Goal: Task Accomplishment & Management: Use online tool/utility

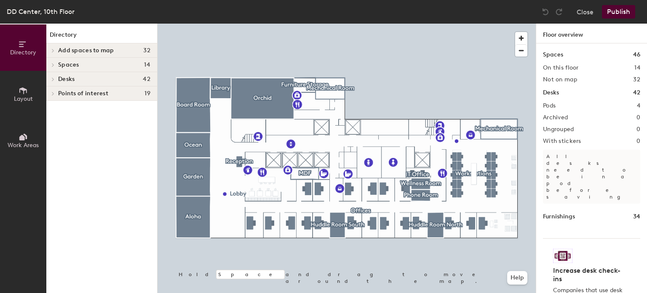
click at [52, 64] on icon at bounding box center [52, 65] width 3 height 4
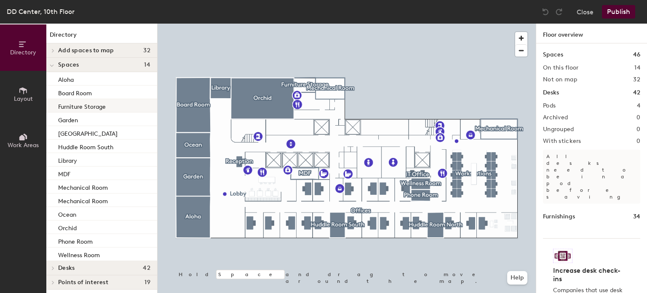
click at [97, 106] on p "Furniture Storage" at bounding box center [82, 106] width 48 height 10
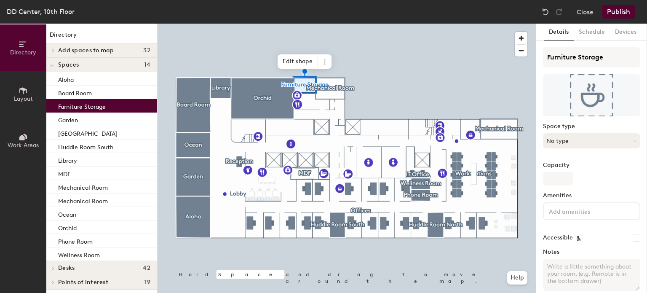
click at [601, 141] on button "No type" at bounding box center [591, 140] width 97 height 15
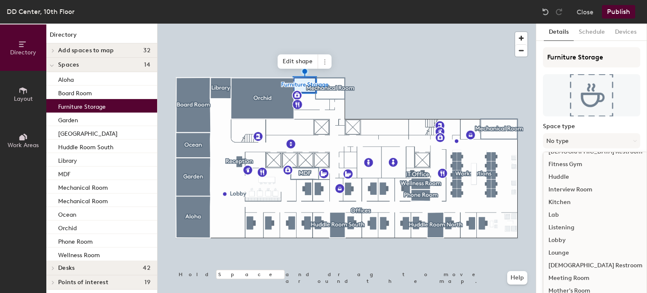
scroll to position [126, 0]
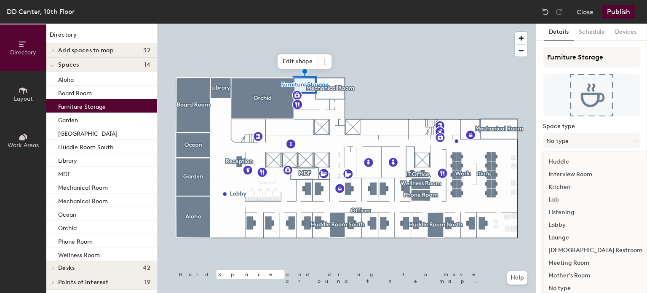
click at [562, 186] on div "Kitchen" at bounding box center [595, 187] width 104 height 13
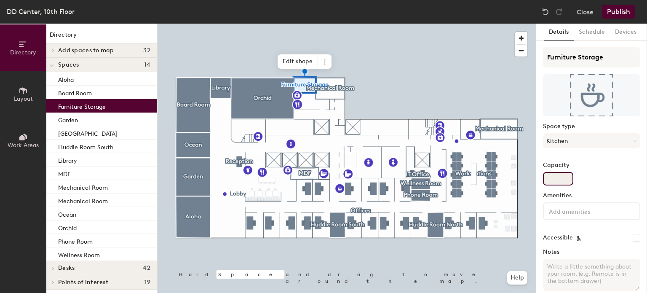
click at [560, 178] on input "Capacity" at bounding box center [558, 178] width 30 height 13
type input "5"
type input "4"
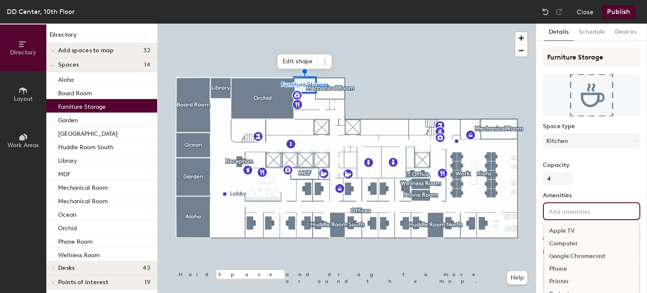
click at [561, 211] on input at bounding box center [585, 210] width 76 height 10
click at [600, 178] on div "Capacity 4" at bounding box center [591, 174] width 97 height 24
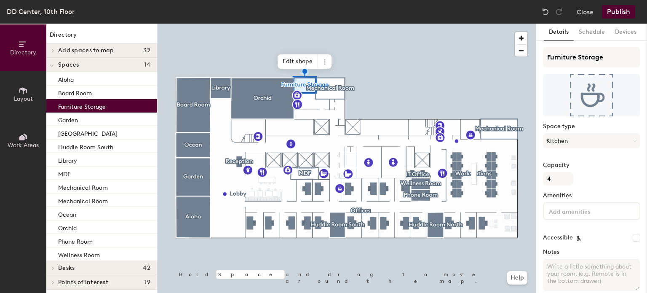
scroll to position [38, 0]
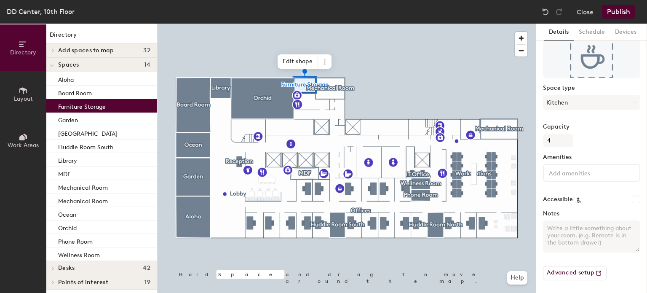
click at [559, 230] on textarea "Notes" at bounding box center [591, 236] width 97 height 32
type textarea "Fridge, sink, counter and cabinet"
click at [621, 9] on button "Publish" at bounding box center [618, 11] width 33 height 13
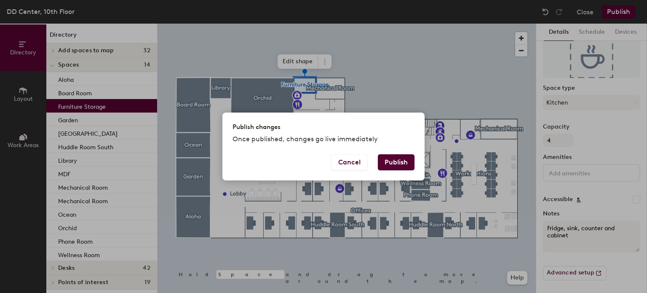
click at [398, 161] on button "Publish" at bounding box center [396, 162] width 37 height 16
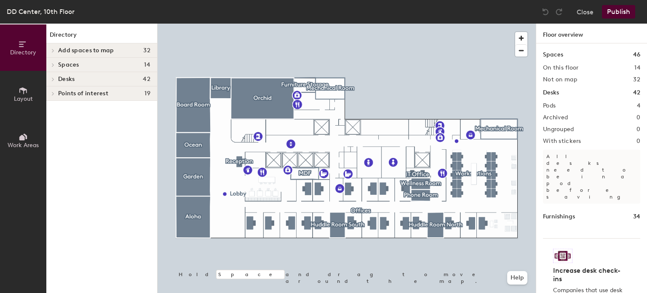
click at [53, 64] on icon at bounding box center [53, 64] width 2 height 3
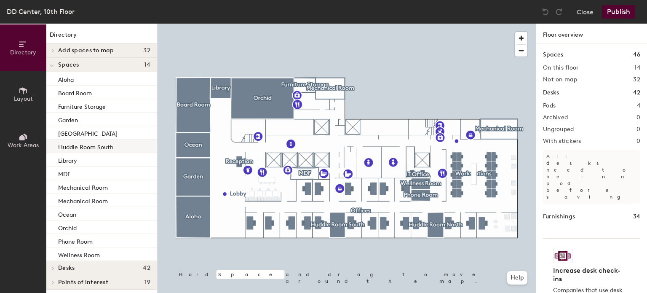
scroll to position [3, 0]
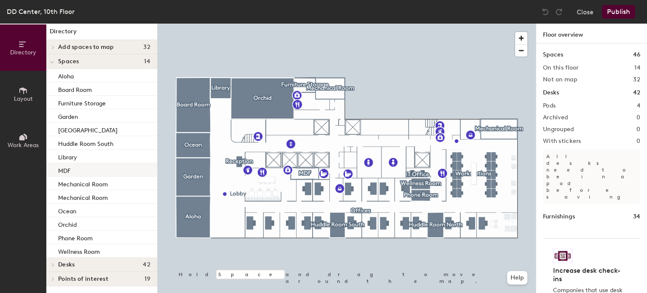
click at [85, 171] on div "MDF" at bounding box center [101, 169] width 111 height 13
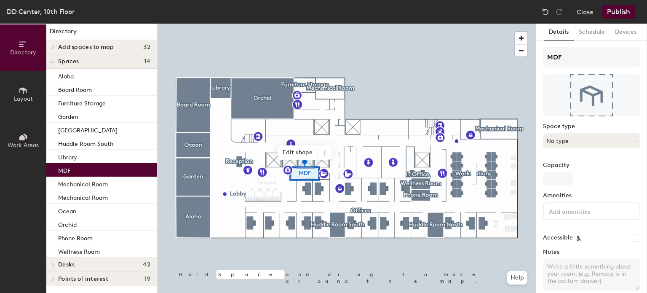
click at [584, 138] on button "No type" at bounding box center [591, 140] width 97 height 15
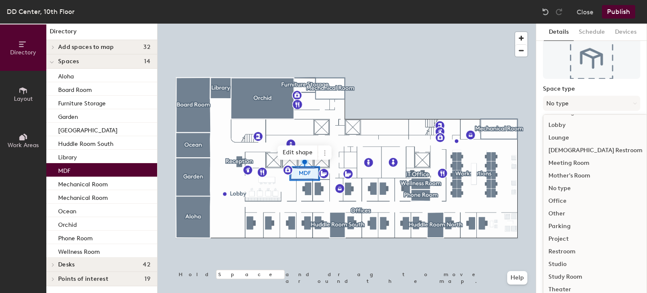
scroll to position [69, 0]
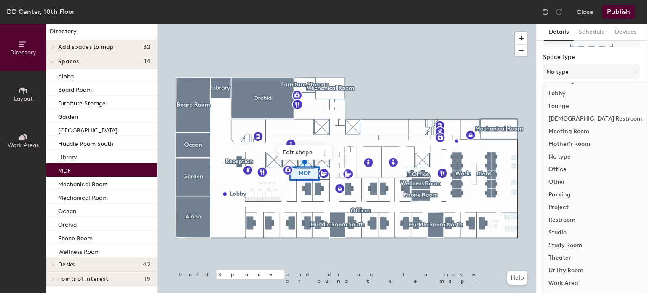
click at [568, 269] on div "Utility Room" at bounding box center [595, 270] width 104 height 13
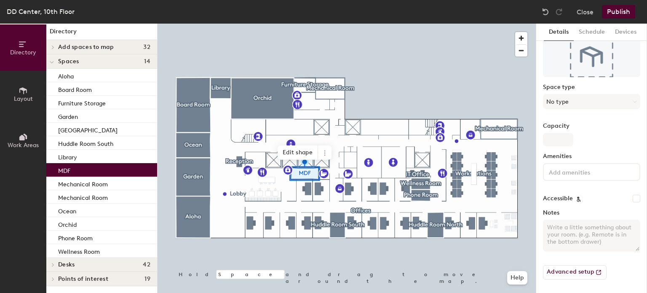
scroll to position [38, 0]
click at [576, 199] on circle at bounding box center [578, 200] width 8 height 8
click at [547, 196] on label "Accessible" at bounding box center [558, 199] width 30 height 7
click at [632, 196] on input "Accessible" at bounding box center [636, 199] width 8 height 8
checkbox input "true"
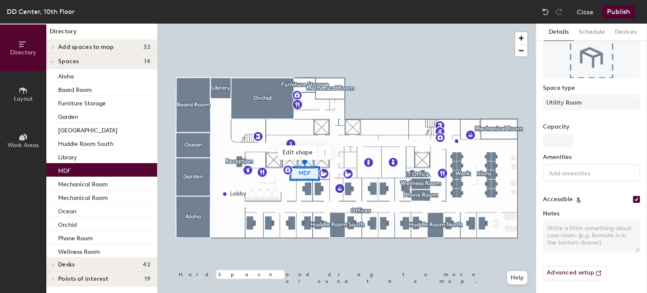
click at [562, 232] on textarea "Notes" at bounding box center [591, 236] width 97 height 32
type textarea "Server Room"
click at [588, 29] on button "Schedule" at bounding box center [591, 32] width 36 height 17
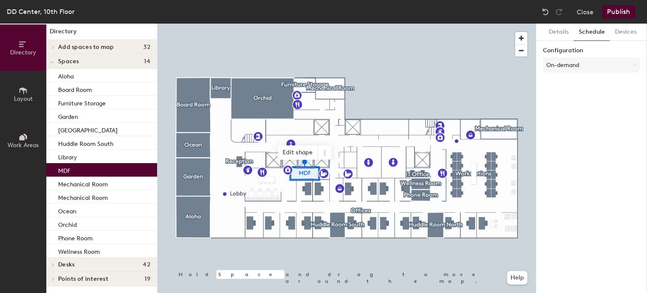
scroll to position [0, 0]
click at [581, 61] on button "On-demand" at bounding box center [591, 64] width 97 height 15
click at [571, 109] on div "Request-only" at bounding box center [591, 111] width 96 height 13
click at [591, 82] on button "Select account" at bounding box center [591, 83] width 97 height 15
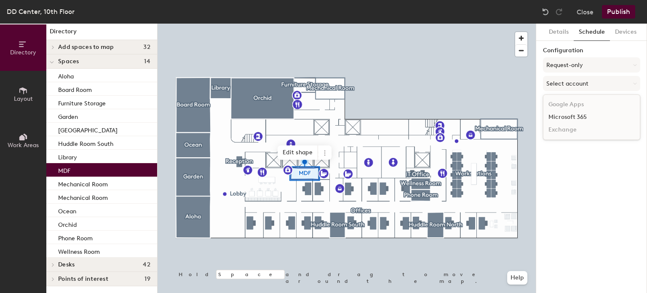
click at [573, 115] on div "Microsoft 365" at bounding box center [591, 117] width 96 height 13
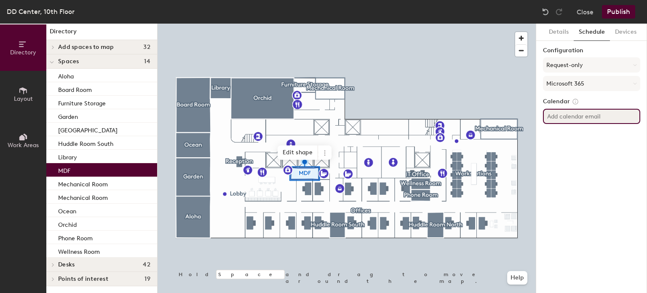
click at [595, 116] on input at bounding box center [591, 116] width 97 height 15
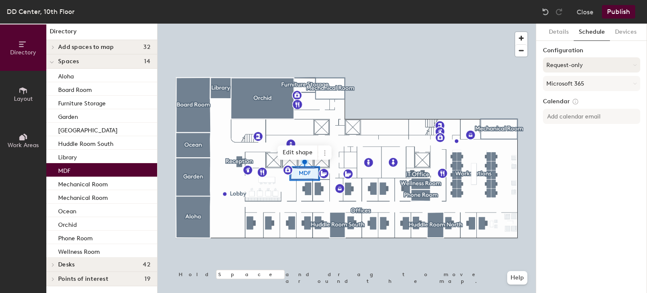
click at [580, 61] on button "Request-only" at bounding box center [591, 64] width 97 height 15
click at [570, 82] on div "On-demand" at bounding box center [591, 86] width 96 height 13
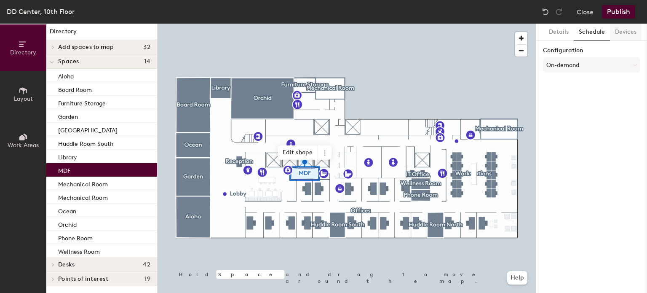
click at [627, 32] on button "Devices" at bounding box center [626, 32] width 32 height 17
click at [615, 9] on button "Publish" at bounding box center [618, 11] width 33 height 13
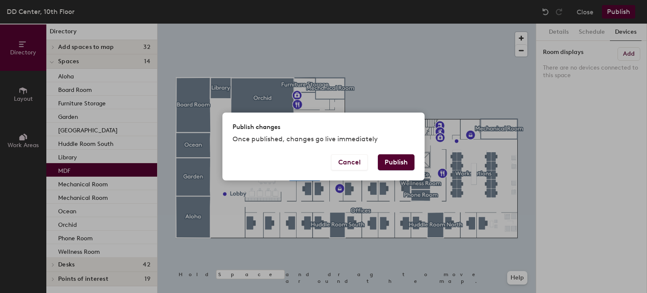
click at [392, 158] on button "Publish" at bounding box center [396, 162] width 37 height 16
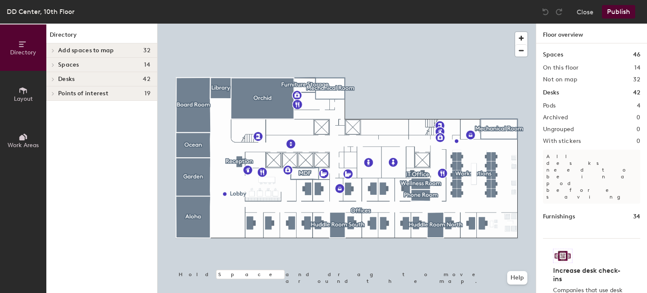
click at [52, 63] on icon at bounding box center [52, 65] width 3 height 4
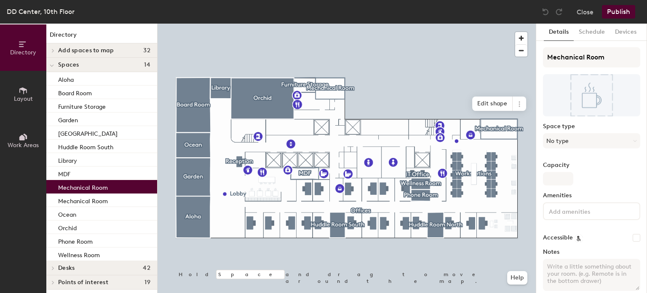
click at [99, 185] on p "Mechanical Room" at bounding box center [83, 186] width 50 height 10
click at [597, 141] on button "No type" at bounding box center [591, 140] width 97 height 15
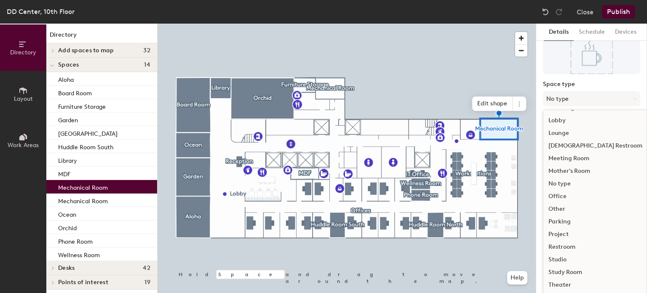
scroll to position [69, 0]
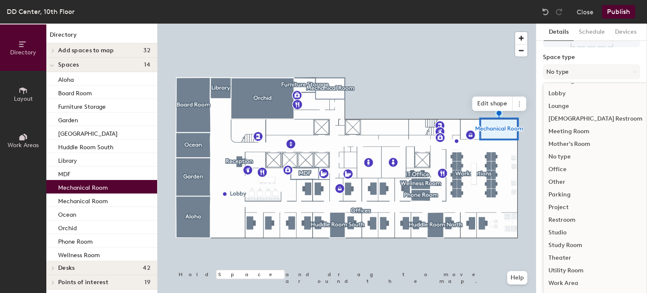
click at [571, 270] on div "Utility Room" at bounding box center [595, 270] width 104 height 13
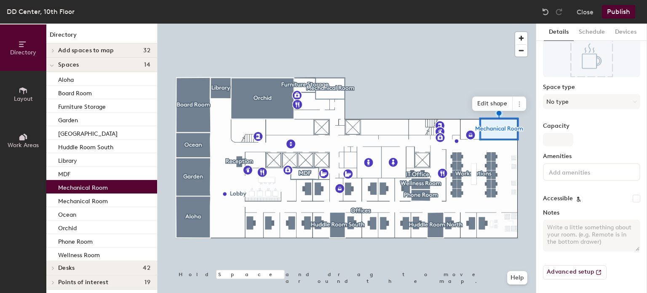
scroll to position [38, 0]
click at [568, 271] on button "Advanced setup" at bounding box center [575, 273] width 64 height 14
click at [621, 10] on button "Publish" at bounding box center [618, 11] width 33 height 13
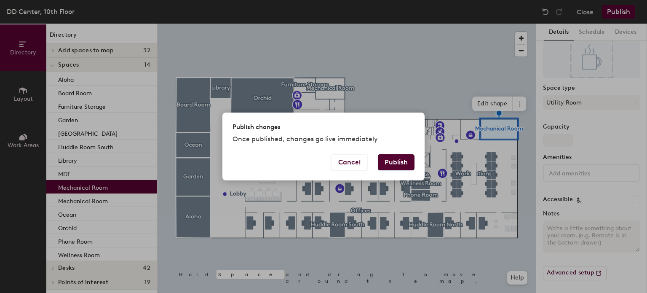
click at [401, 156] on button "Publish" at bounding box center [396, 162] width 37 height 16
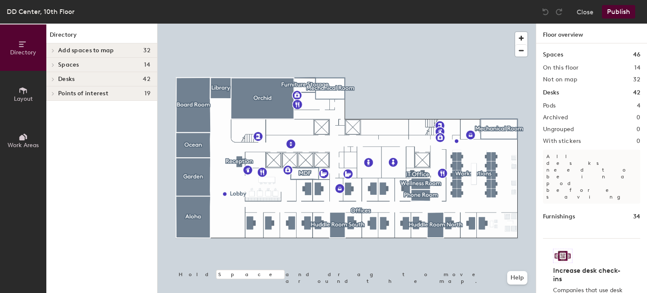
click at [52, 64] on icon at bounding box center [52, 65] width 3 height 4
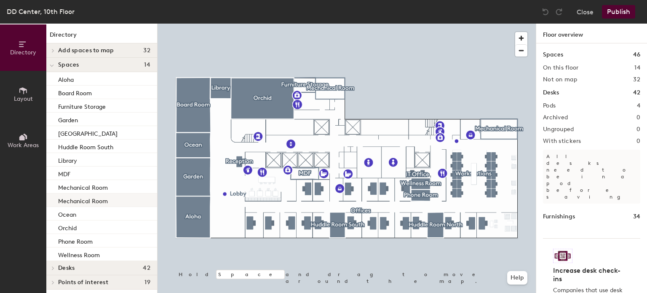
click at [93, 200] on p "Mechanical Room" at bounding box center [83, 200] width 50 height 10
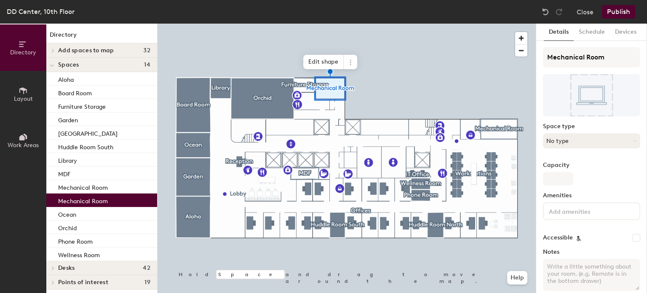
click at [568, 142] on button "No type" at bounding box center [591, 140] width 97 height 15
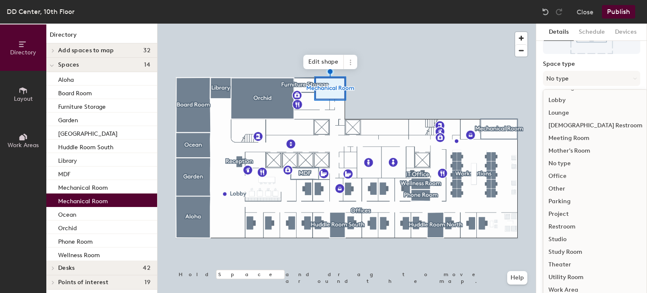
scroll to position [69, 0]
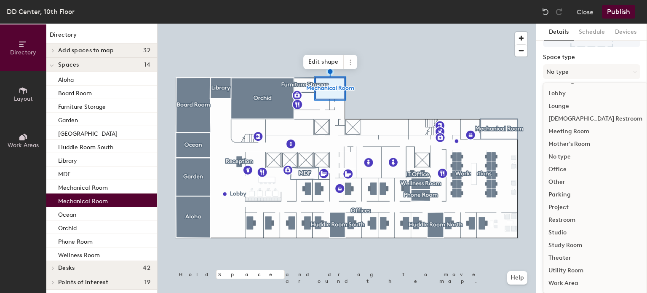
click at [568, 267] on div "Utility Room" at bounding box center [595, 270] width 104 height 13
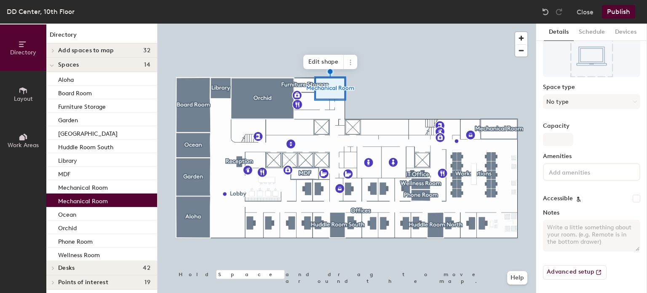
scroll to position [38, 0]
click at [616, 8] on button "Publish" at bounding box center [618, 11] width 33 height 13
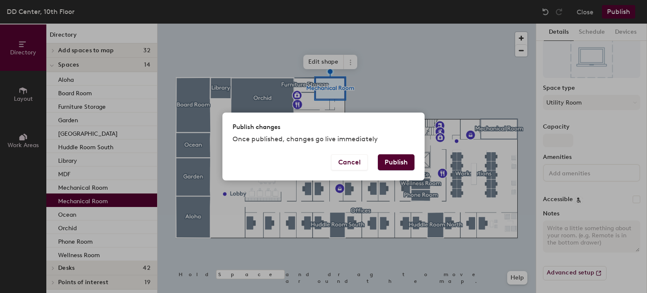
click at [388, 160] on button "Publish" at bounding box center [396, 162] width 37 height 16
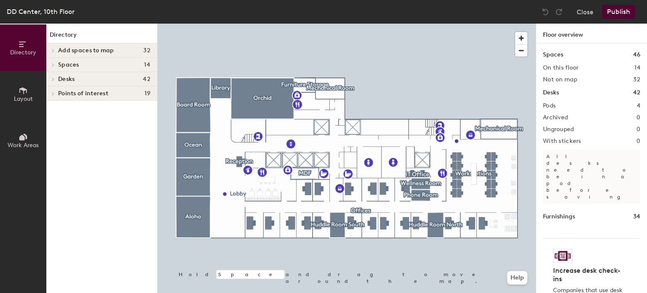
click at [54, 64] on icon at bounding box center [53, 64] width 2 height 3
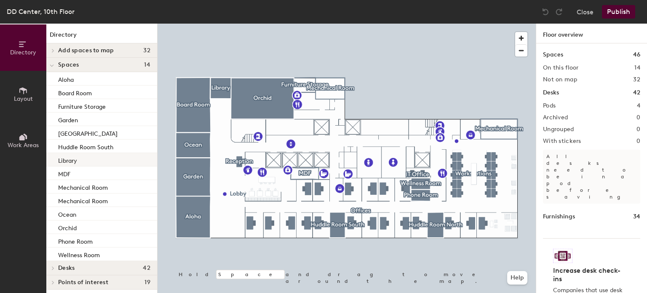
scroll to position [3, 0]
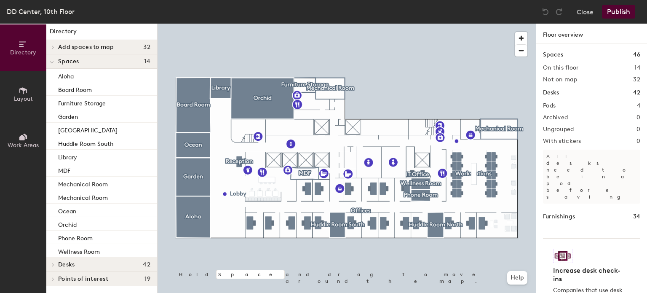
click at [54, 262] on icon at bounding box center [52, 264] width 3 height 4
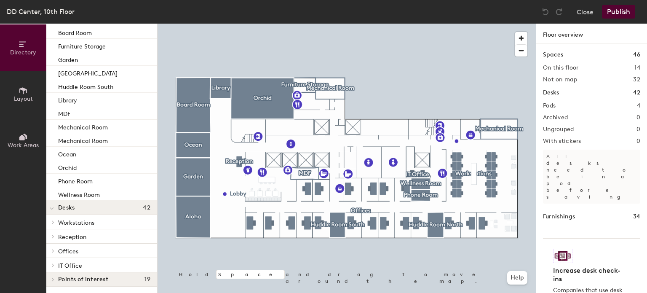
scroll to position [61, 0]
click at [53, 221] on icon at bounding box center [52, 221] width 3 height 4
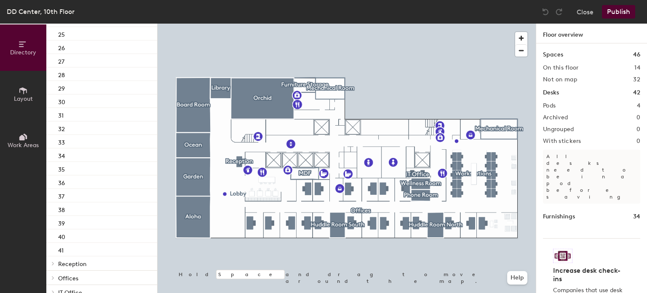
scroll to position [330, 0]
click at [52, 235] on icon at bounding box center [52, 236] width 3 height 4
click at [52, 262] on icon at bounding box center [52, 264] width 3 height 4
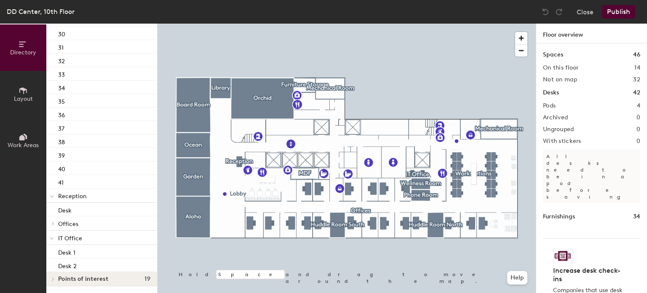
click at [53, 275] on div at bounding box center [51, 279] width 11 height 14
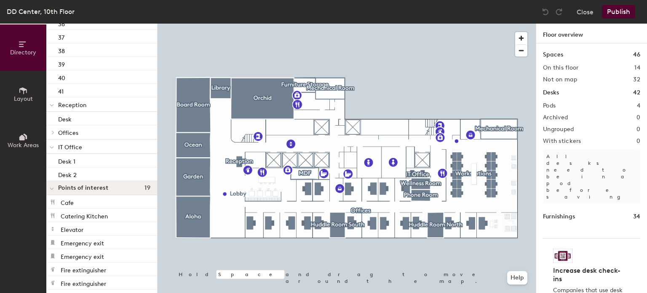
scroll to position [497, 0]
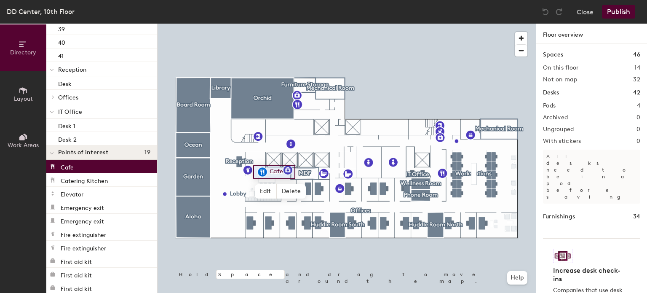
click at [73, 164] on p "Cafe" at bounding box center [67, 166] width 13 height 10
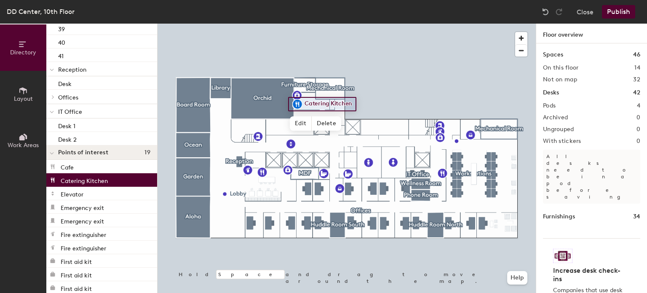
click at [115, 182] on div "Catering Kitchen" at bounding box center [101, 179] width 111 height 13
click at [104, 195] on div "Elevator" at bounding box center [101, 193] width 111 height 13
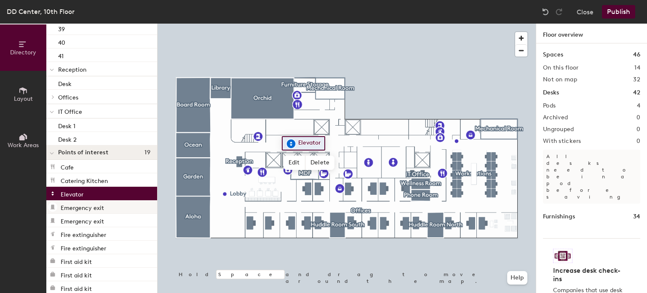
click at [112, 206] on div "Emergency exit" at bounding box center [101, 206] width 111 height 13
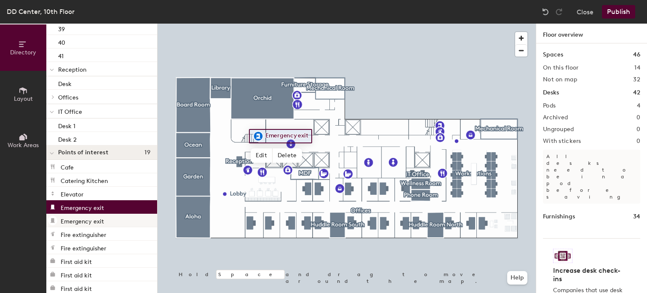
click at [110, 223] on div "Emergency exit" at bounding box center [101, 219] width 111 height 13
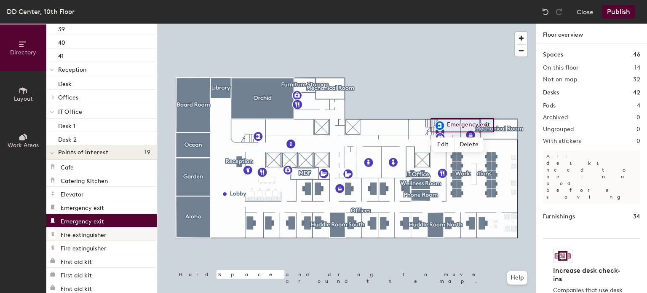
click at [111, 233] on div "Fire extinguisher" at bounding box center [101, 233] width 111 height 13
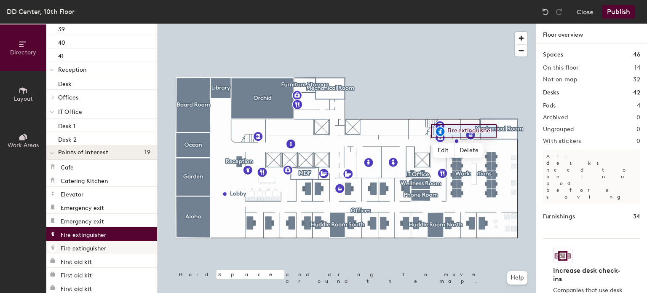
click at [108, 245] on div "Fire extinguisher" at bounding box center [101, 246] width 111 height 13
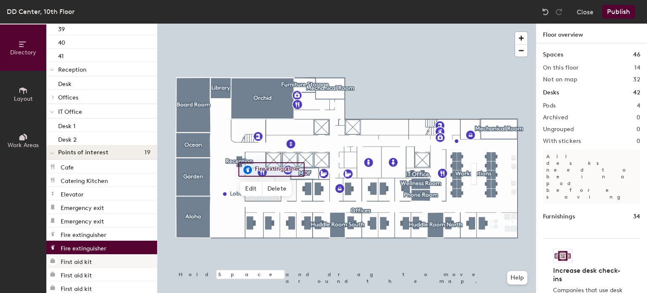
click at [104, 257] on div "First aid kit" at bounding box center [101, 260] width 111 height 13
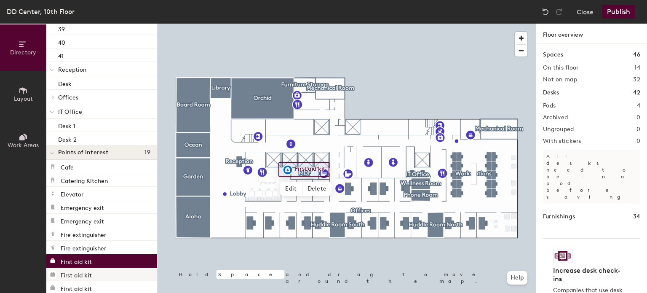
click at [104, 272] on div "First aid kit" at bounding box center [101, 273] width 111 height 13
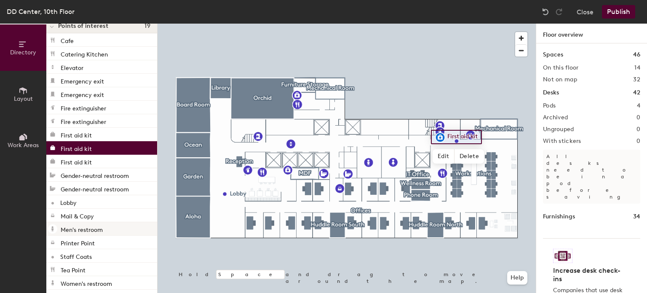
scroll to position [626, 0]
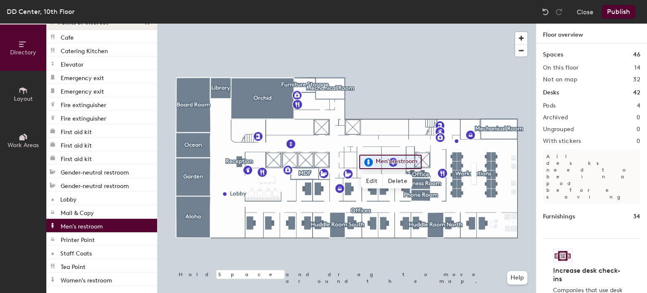
click at [113, 225] on div "Men's restroom" at bounding box center [101, 225] width 111 height 13
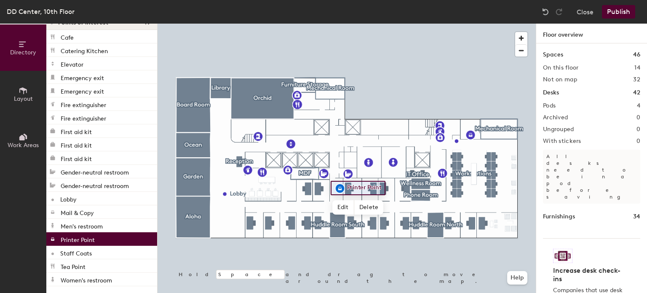
click at [109, 240] on div "Printer Point" at bounding box center [101, 238] width 111 height 13
click at [109, 252] on div "Staff Coats" at bounding box center [101, 251] width 111 height 13
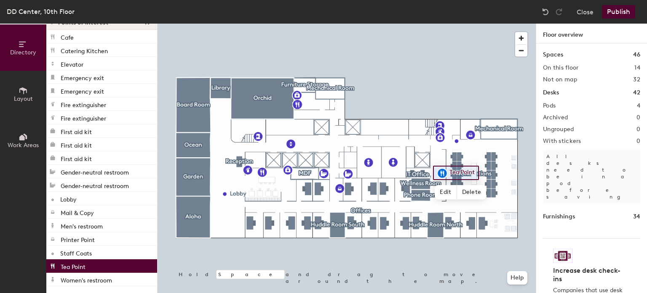
click at [104, 264] on div "Tea Point" at bounding box center [101, 265] width 111 height 13
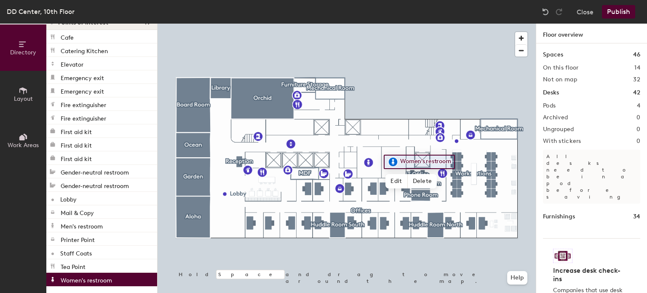
click at [118, 281] on div "Women's restroom" at bounding box center [101, 278] width 111 height 13
click at [94, 199] on div "Lobby" at bounding box center [101, 198] width 111 height 13
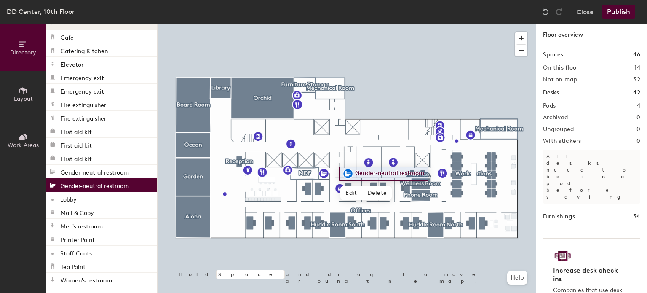
click at [102, 185] on p "Gender-neutral restroom" at bounding box center [95, 185] width 68 height 10
click at [98, 173] on p "Gender-neutral restroom" at bounding box center [95, 171] width 68 height 10
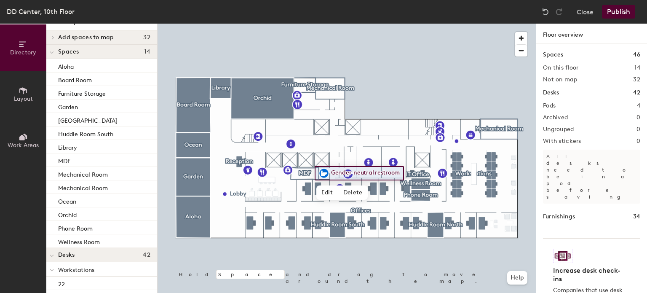
scroll to position [0, 0]
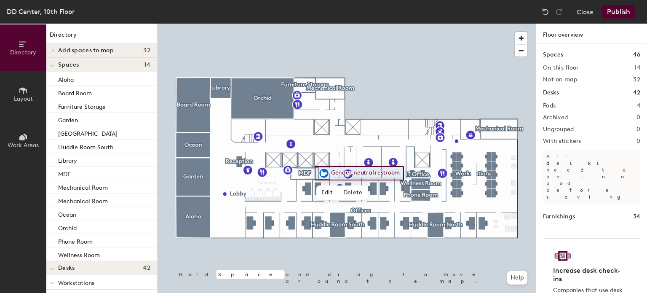
click at [53, 48] on icon at bounding box center [52, 50] width 3 height 4
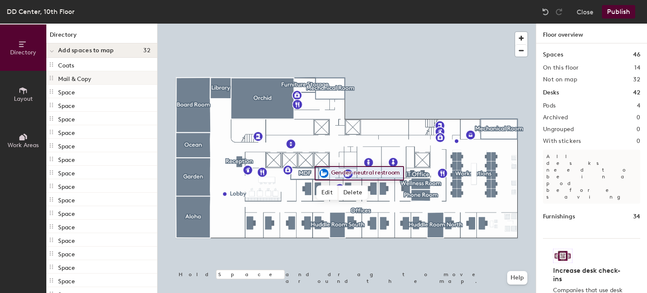
click at [70, 80] on p "Mail & Copy" at bounding box center [74, 78] width 33 height 10
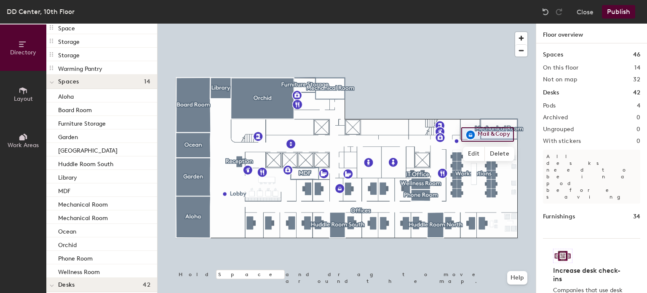
scroll to position [421, 0]
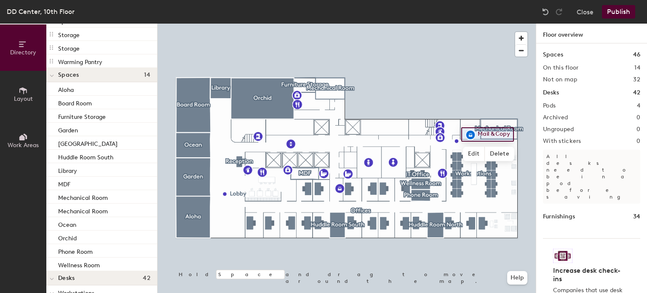
click at [567, 82] on h2 "Not on map" at bounding box center [560, 79] width 34 height 7
click at [51, 74] on span at bounding box center [52, 75] width 4 height 7
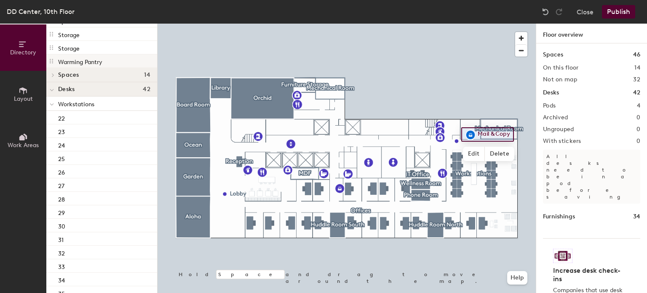
click at [71, 60] on p "Warming Pantry" at bounding box center [80, 61] width 44 height 10
click at [66, 47] on p "Storage" at bounding box center [68, 48] width 21 height 10
click at [73, 33] on p "Storage" at bounding box center [68, 34] width 21 height 10
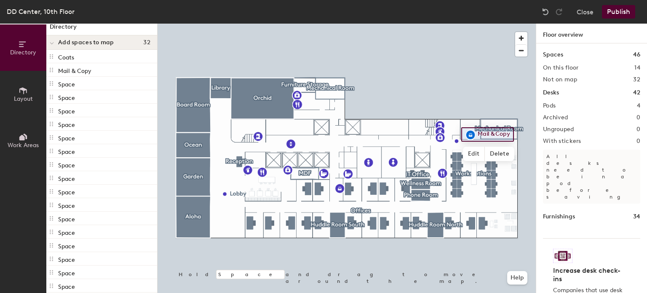
scroll to position [0, 0]
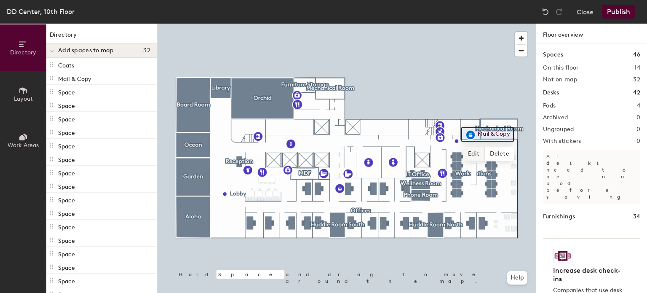
click at [471, 156] on span "Edit" at bounding box center [474, 154] width 22 height 14
click at [51, 77] on icon at bounding box center [51, 78] width 7 height 7
click at [64, 77] on p "Mail & Copy" at bounding box center [74, 78] width 33 height 10
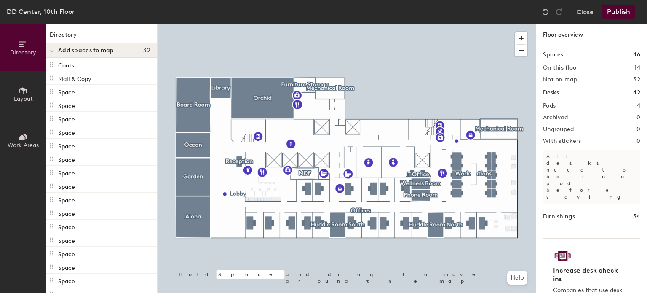
click at [52, 48] on span at bounding box center [52, 51] width 4 height 7
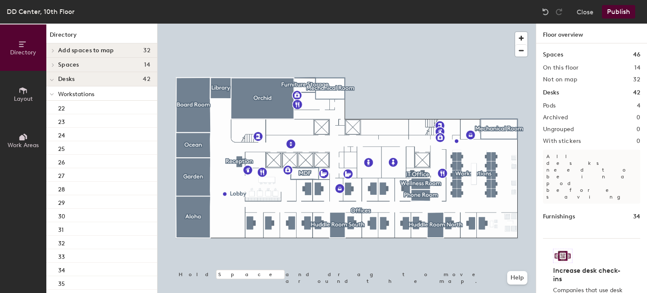
click at [51, 62] on div at bounding box center [51, 65] width 11 height 14
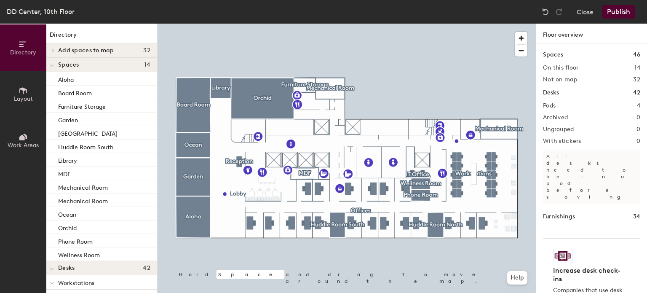
click at [52, 48] on icon at bounding box center [52, 50] width 3 height 4
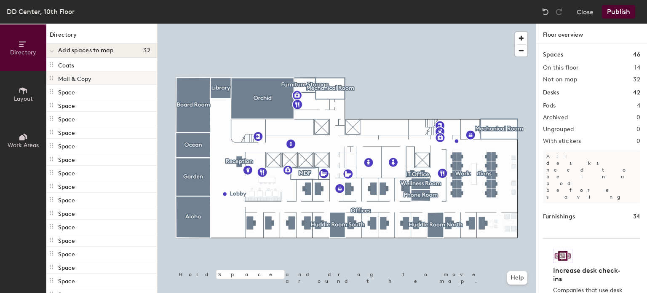
click at [69, 79] on p "Mail & Copy" at bounding box center [74, 78] width 33 height 10
click at [72, 92] on p "Space" at bounding box center [66, 91] width 17 height 10
click at [64, 104] on p "Space" at bounding box center [66, 105] width 17 height 10
click at [69, 135] on p "Space" at bounding box center [66, 132] width 17 height 10
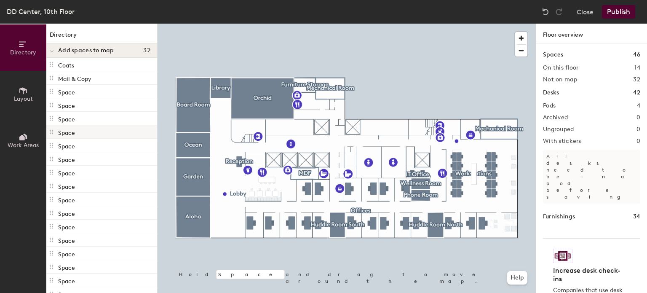
click at [69, 135] on p "Space" at bounding box center [66, 132] width 17 height 10
click at [66, 133] on p "Space" at bounding box center [66, 132] width 17 height 10
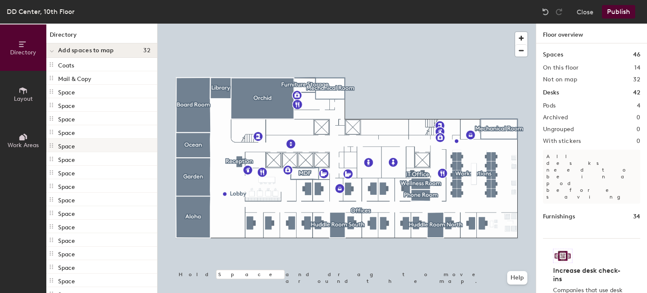
click at [68, 148] on p "Space" at bounding box center [66, 145] width 17 height 10
click at [67, 158] on p "Space" at bounding box center [66, 159] width 17 height 10
click at [66, 158] on p "Space" at bounding box center [66, 159] width 17 height 10
click at [61, 183] on p "Space" at bounding box center [66, 186] width 17 height 10
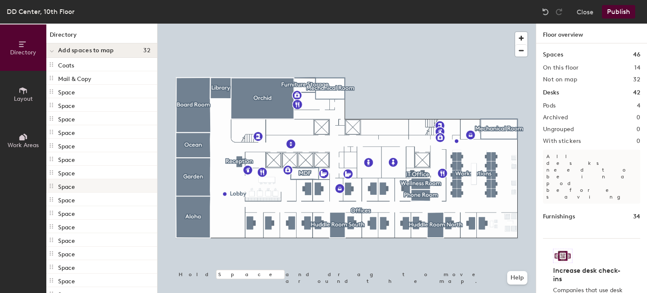
click at [61, 183] on p "Space" at bounding box center [66, 186] width 17 height 10
click at [64, 202] on p "Space" at bounding box center [66, 199] width 17 height 10
click at [63, 202] on p "Space" at bounding box center [66, 199] width 17 height 10
click at [67, 187] on p "Space" at bounding box center [66, 186] width 17 height 10
click at [61, 163] on p "Space" at bounding box center [66, 159] width 17 height 10
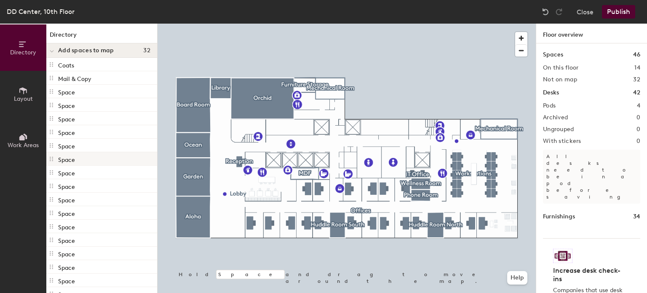
click at [61, 163] on p "Space" at bounding box center [66, 159] width 17 height 10
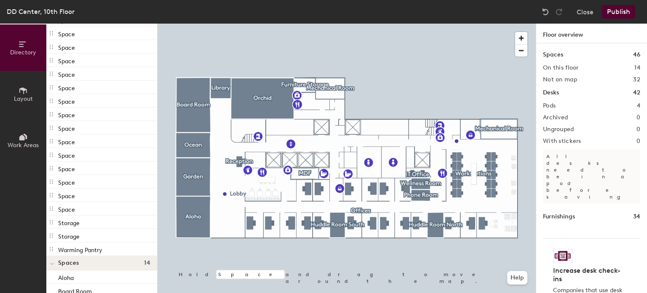
scroll to position [253, 0]
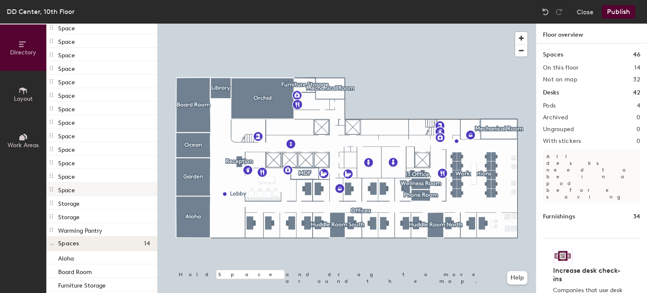
click at [52, 189] on icon at bounding box center [51, 189] width 3 height 5
click at [80, 230] on p "Warming Pantry" at bounding box center [80, 229] width 44 height 10
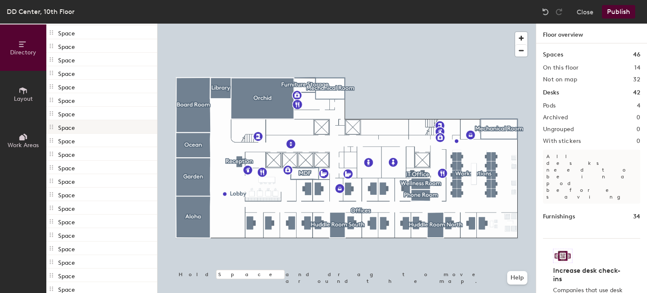
scroll to position [0, 0]
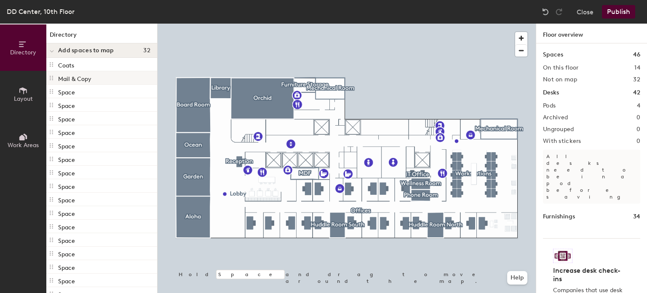
click at [72, 78] on p "Mail & Copy" at bounding box center [74, 78] width 33 height 10
click at [21, 140] on icon at bounding box center [23, 136] width 9 height 9
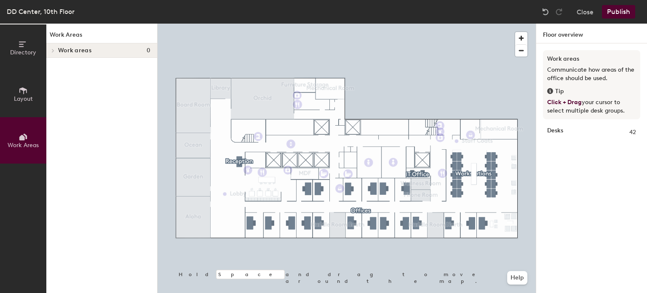
click at [53, 49] on icon at bounding box center [53, 50] width 2 height 3
click at [97, 55] on div "Work areas 0" at bounding box center [101, 50] width 111 height 14
click at [24, 93] on icon at bounding box center [23, 90] width 9 height 9
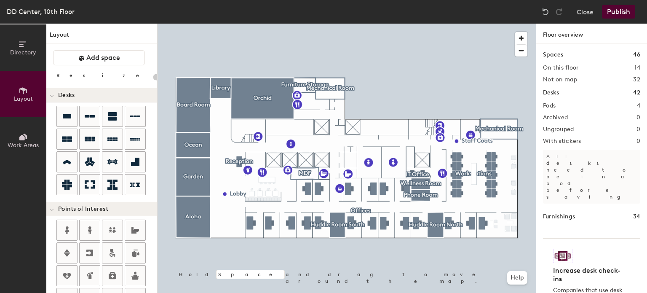
click at [20, 48] on icon at bounding box center [23, 44] width 9 height 9
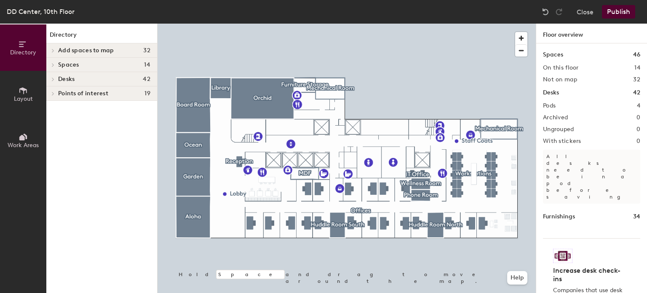
click at [50, 61] on div at bounding box center [51, 65] width 11 height 14
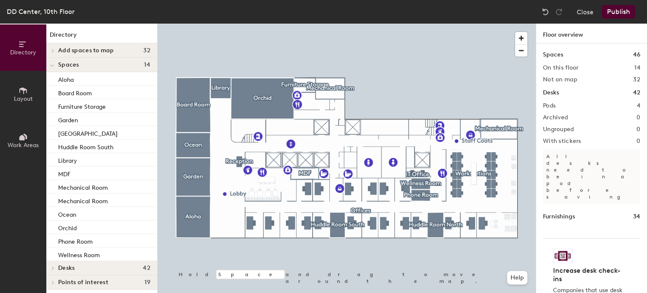
click at [50, 61] on div at bounding box center [52, 65] width 4 height 9
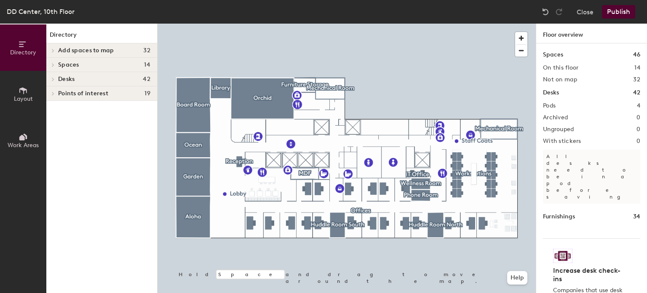
click at [53, 48] on icon at bounding box center [52, 50] width 3 height 4
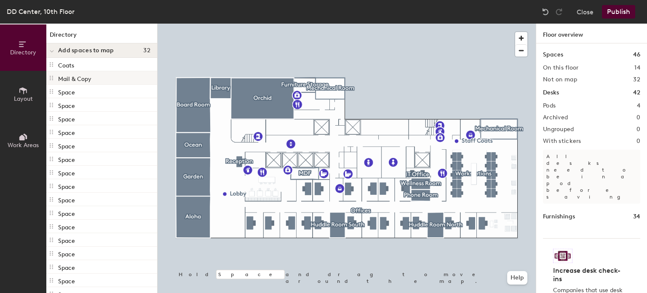
click at [70, 80] on p "Mail & Copy" at bounding box center [74, 78] width 33 height 10
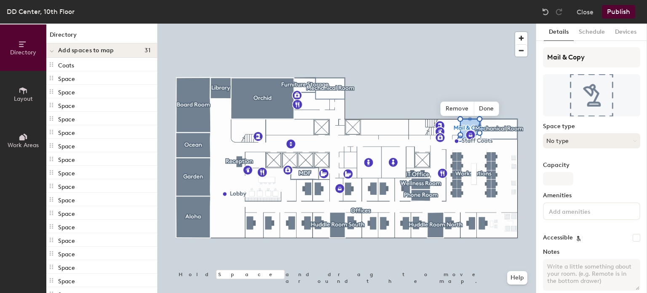
click at [578, 140] on button "No type" at bounding box center [591, 140] width 97 height 15
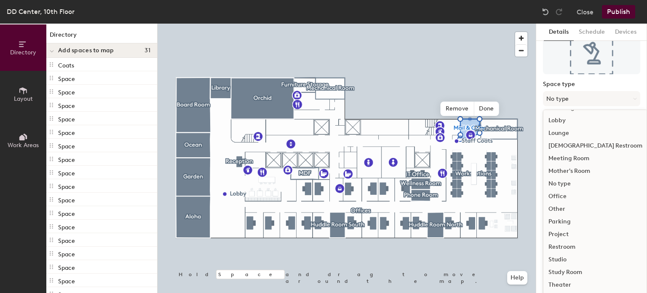
scroll to position [69, 0]
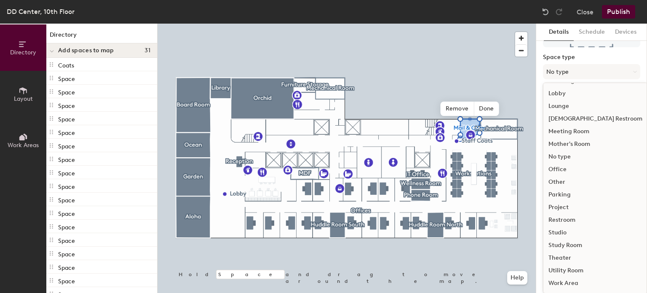
click at [560, 181] on div "Other" at bounding box center [595, 182] width 104 height 13
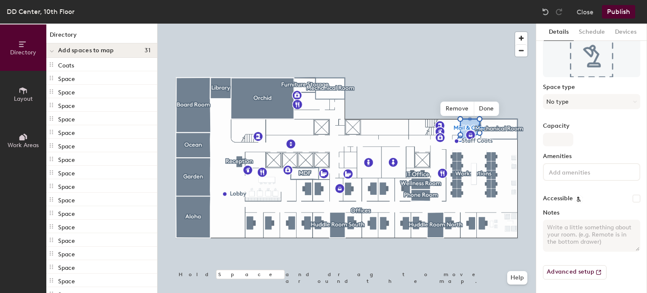
scroll to position [38, 0]
click at [559, 141] on input "Capacity" at bounding box center [558, 139] width 30 height 13
type input "3"
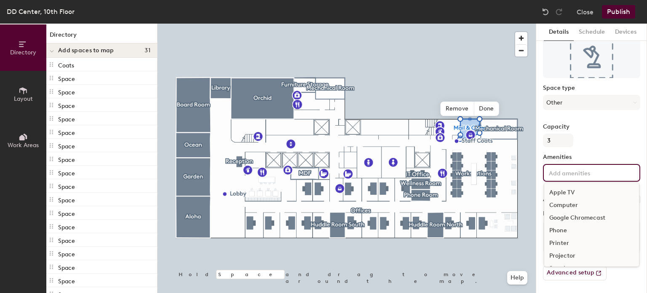
click at [561, 171] on input at bounding box center [585, 172] width 76 height 10
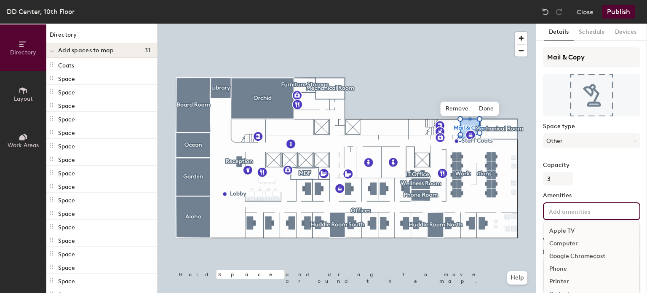
click at [562, 278] on div "Printer" at bounding box center [591, 281] width 95 height 13
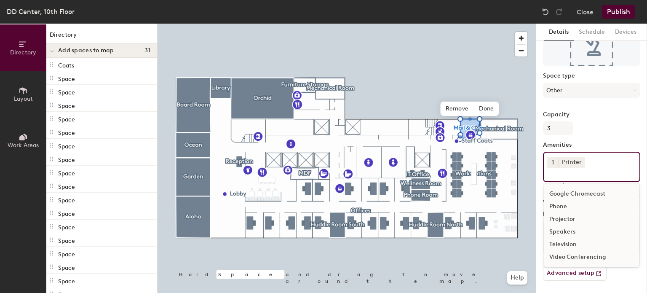
scroll to position [37, 0]
click at [596, 126] on div "Capacity 3" at bounding box center [591, 123] width 97 height 24
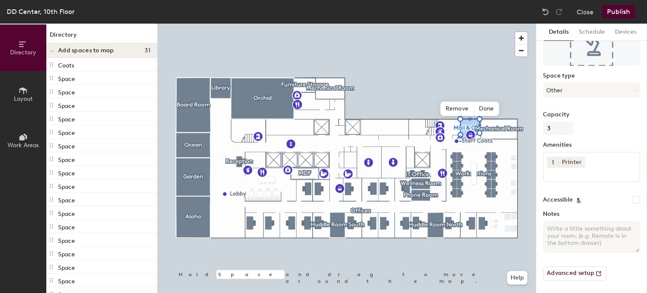
click at [558, 233] on textarea "Notes" at bounding box center [591, 237] width 97 height 32
type textarea "Copier"
click at [616, 10] on button "Publish" at bounding box center [618, 11] width 33 height 13
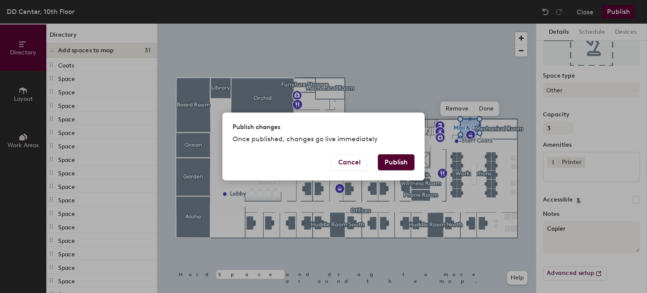
click at [394, 162] on button "Publish" at bounding box center [396, 162] width 37 height 16
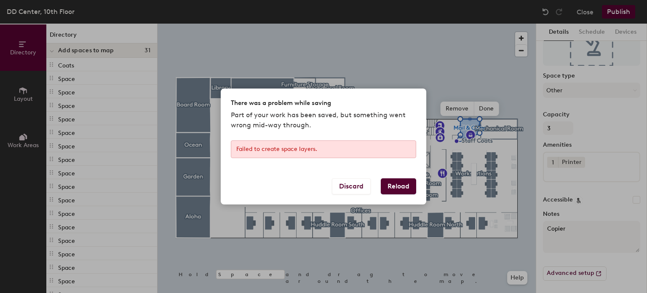
click at [397, 183] on button "Reload" at bounding box center [398, 186] width 35 height 16
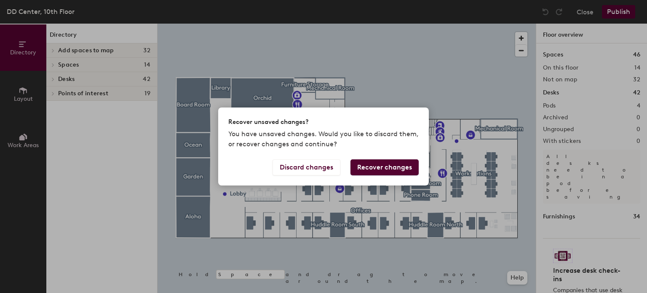
click at [365, 164] on button "Recover changes" at bounding box center [384, 167] width 68 height 16
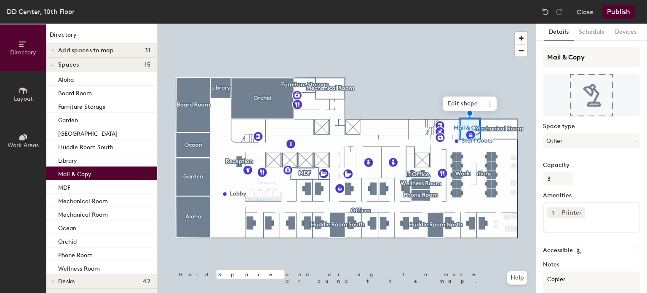
click at [617, 12] on button "Publish" at bounding box center [618, 11] width 33 height 13
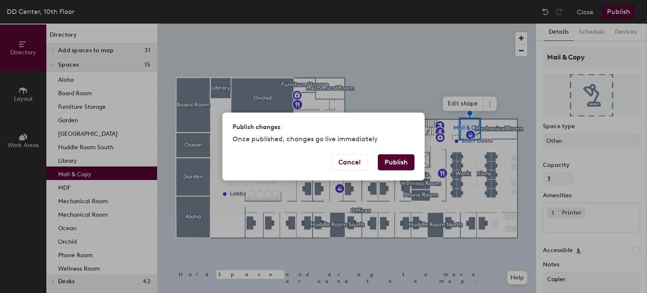
click at [397, 156] on button "Publish" at bounding box center [396, 162] width 37 height 16
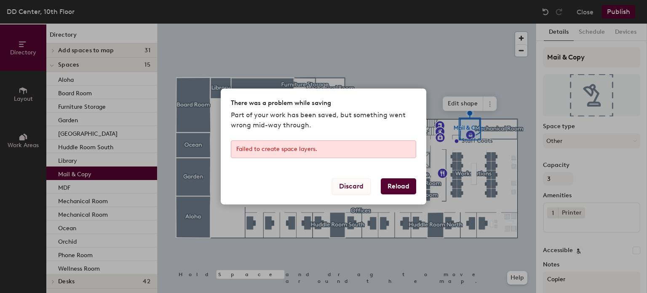
click at [343, 184] on button "Discard" at bounding box center [351, 186] width 39 height 16
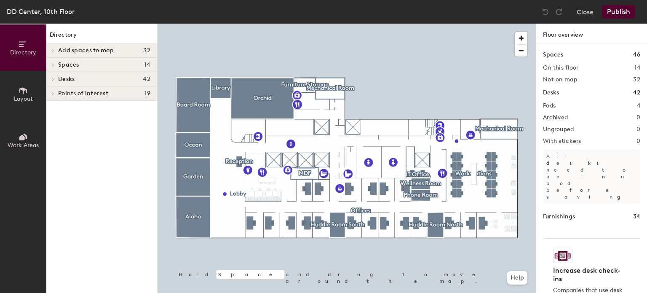
click at [53, 91] on icon at bounding box center [52, 93] width 3 height 4
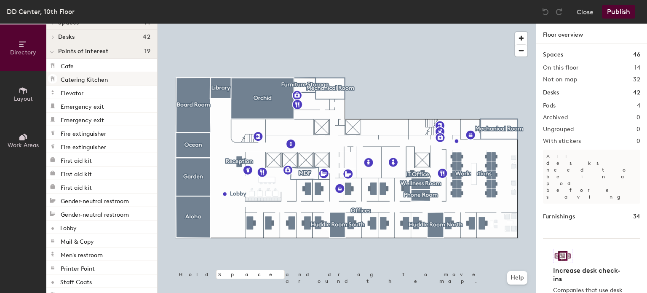
scroll to position [71, 0]
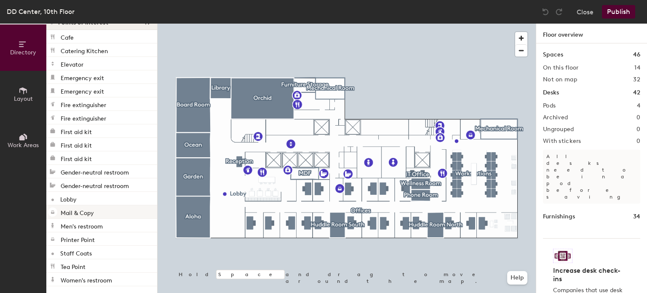
click at [67, 213] on p "Mail & Copy" at bounding box center [77, 212] width 33 height 10
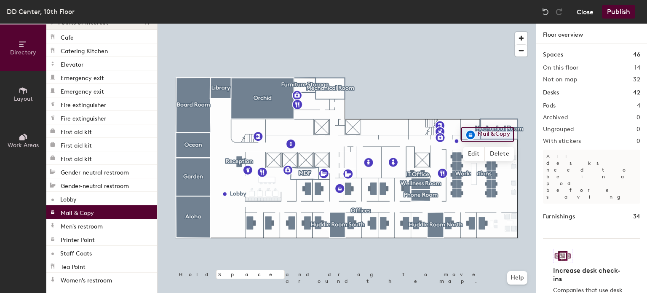
click at [585, 13] on button "Close" at bounding box center [584, 11] width 17 height 13
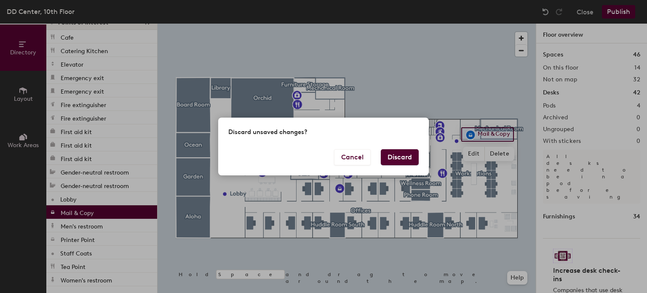
click at [387, 155] on button "Discard" at bounding box center [400, 157] width 38 height 16
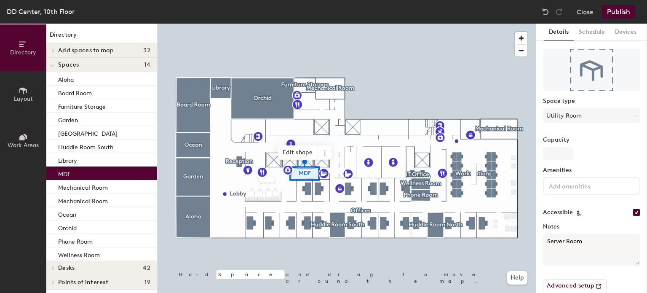
scroll to position [38, 0]
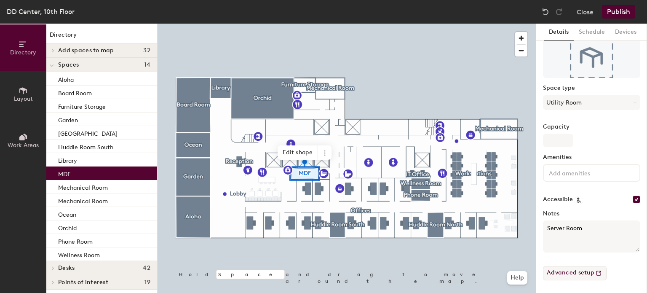
click at [582, 274] on button "Advanced setup" at bounding box center [575, 273] width 64 height 14
click at [579, 8] on button "Close" at bounding box center [584, 11] width 17 height 13
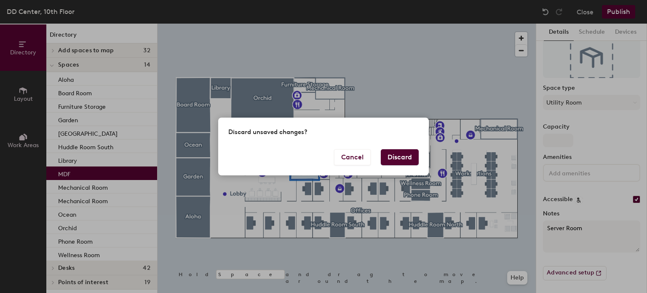
click at [399, 157] on button "Discard" at bounding box center [400, 157] width 38 height 16
